Goal: Task Accomplishment & Management: Use online tool/utility

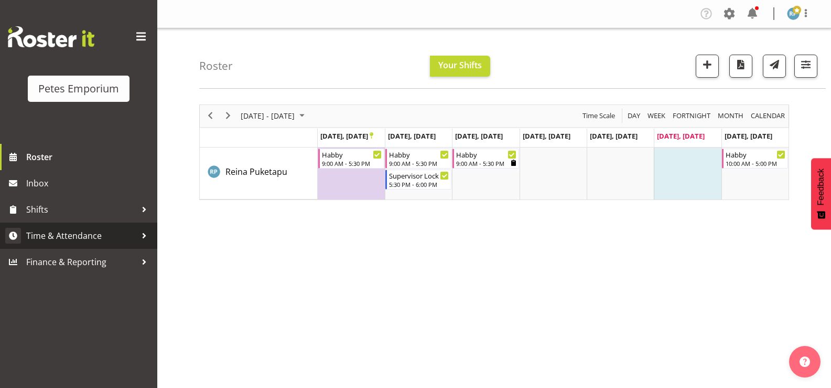
click at [90, 240] on span "Time & Attendance" at bounding box center [81, 236] width 110 height 16
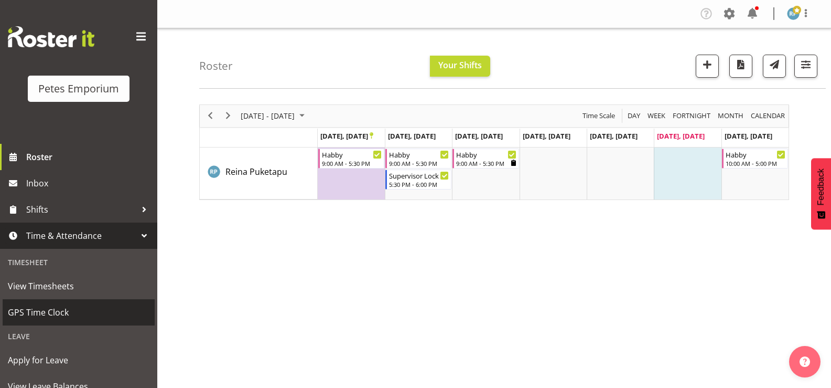
click at [71, 315] on span "GPS Time Clock" at bounding box center [79, 312] width 142 height 16
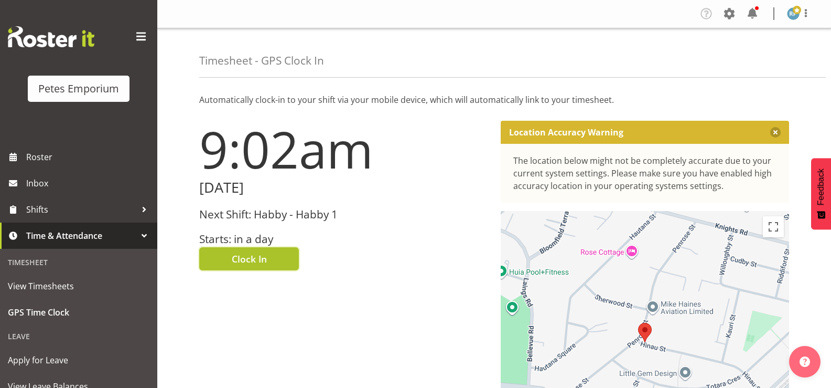
click at [278, 259] on button "Clock In" at bounding box center [249, 258] width 100 height 23
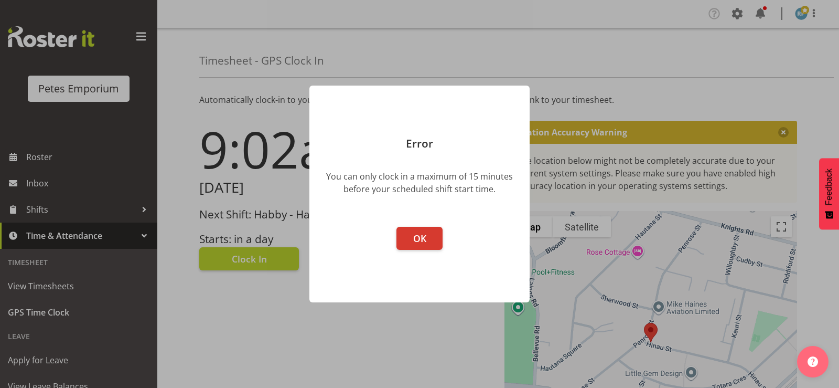
click at [815, 19] on div at bounding box center [419, 194] width 839 height 388
click at [425, 237] on span "OK" at bounding box center [419, 238] width 13 height 13
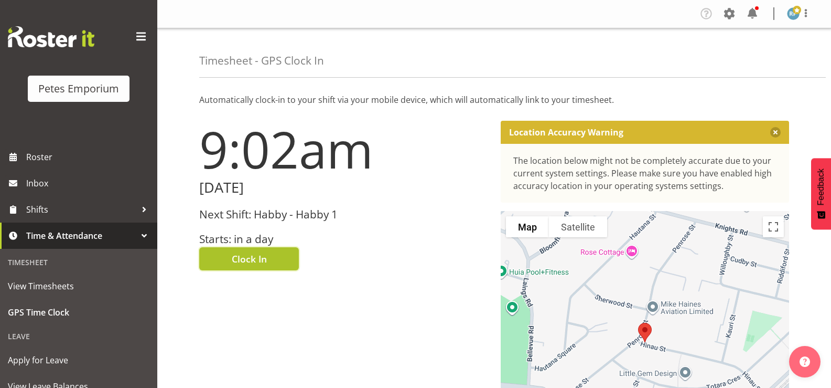
click at [278, 259] on button "Clock In" at bounding box center [249, 258] width 100 height 23
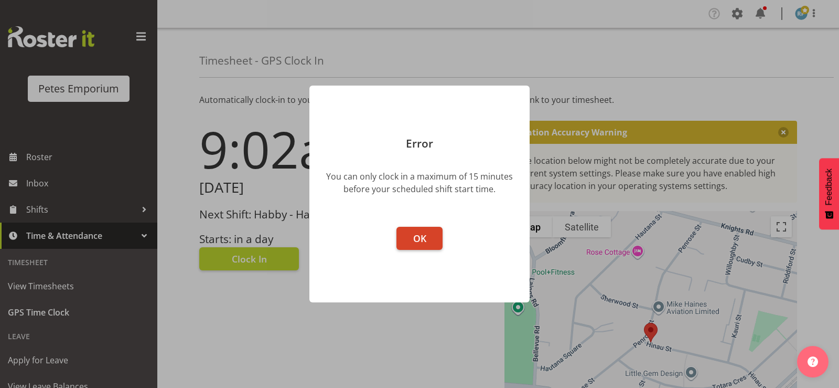
click at [427, 238] on button "OK" at bounding box center [419, 238] width 46 height 23
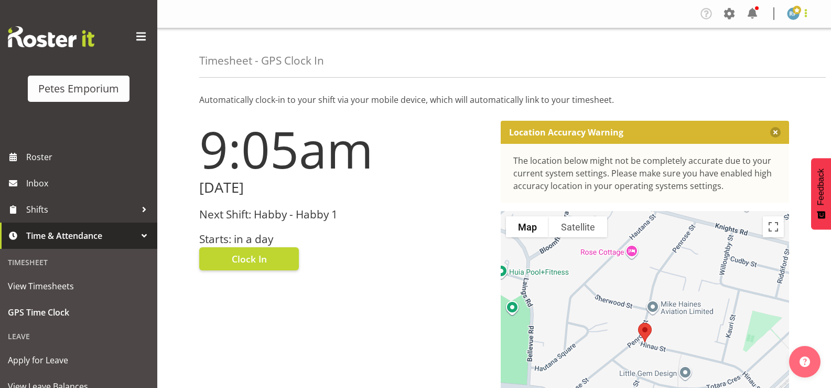
click at [802, 15] on span at bounding box center [806, 13] width 13 height 13
click at [756, 60] on link "Log Out" at bounding box center [762, 55] width 101 height 19
